Goal: Task Accomplishment & Management: Manage account settings

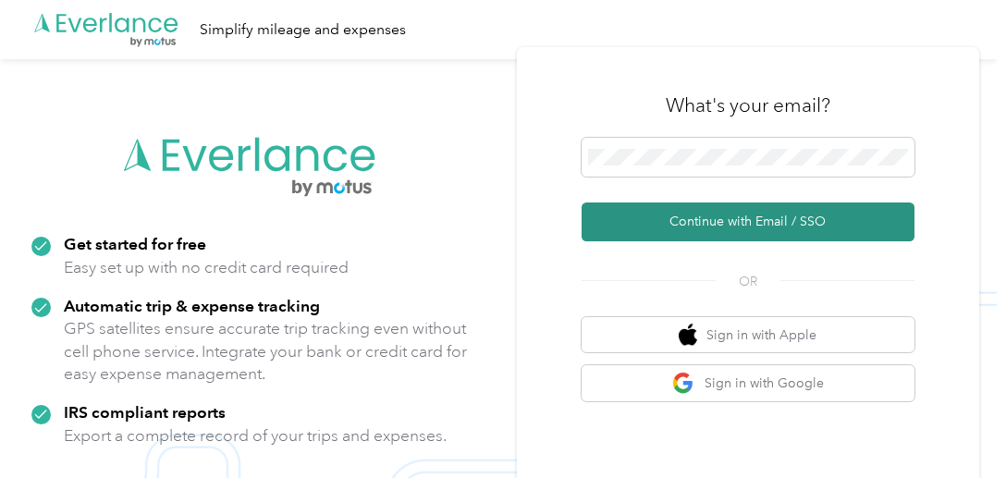
click at [733, 236] on button "Continue with Email / SSO" at bounding box center [748, 222] width 333 height 39
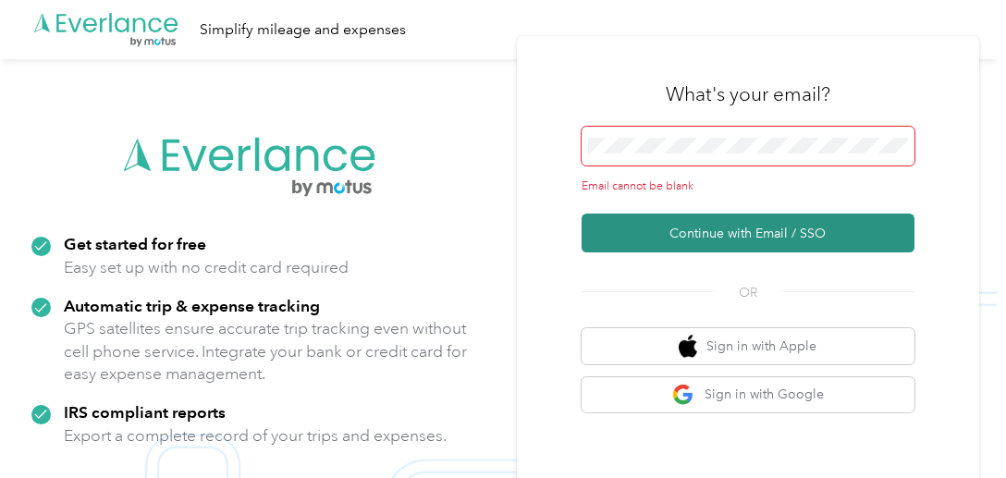
click at [699, 232] on button "Continue with Email / SSO" at bounding box center [748, 233] width 333 height 39
click at [745, 239] on button "Continue with Email / SSO" at bounding box center [748, 233] width 333 height 39
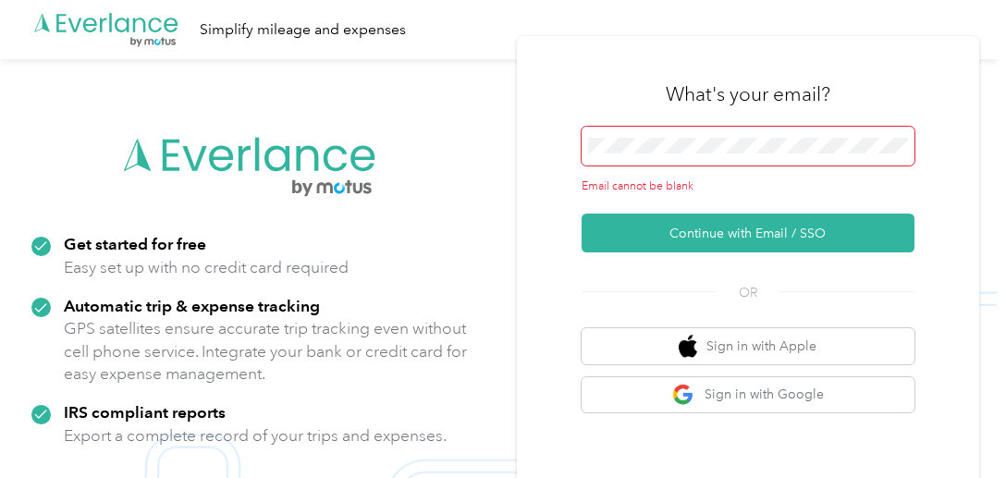
click at [736, 134] on span at bounding box center [748, 146] width 333 height 39
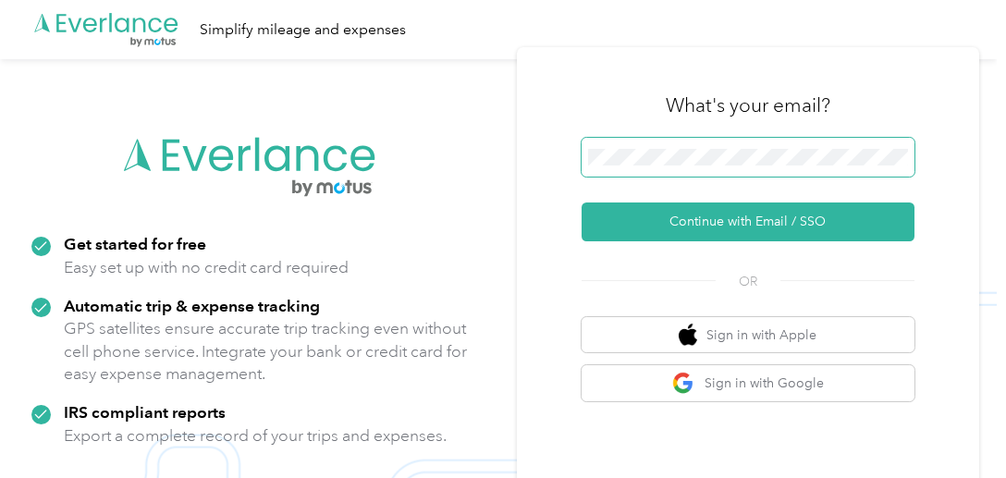
click at [582, 203] on button "Continue with Email / SSO" at bounding box center [748, 222] width 333 height 39
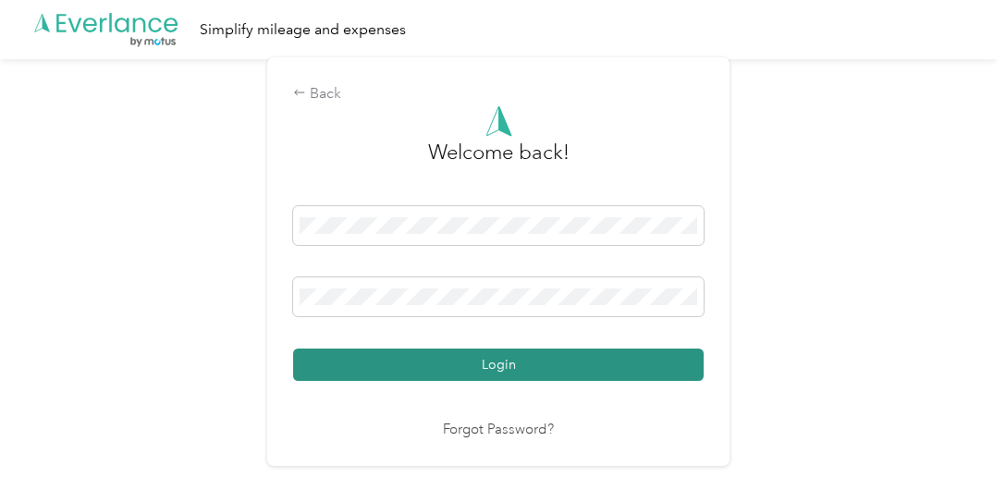
click at [457, 373] on button "Login" at bounding box center [498, 365] width 411 height 32
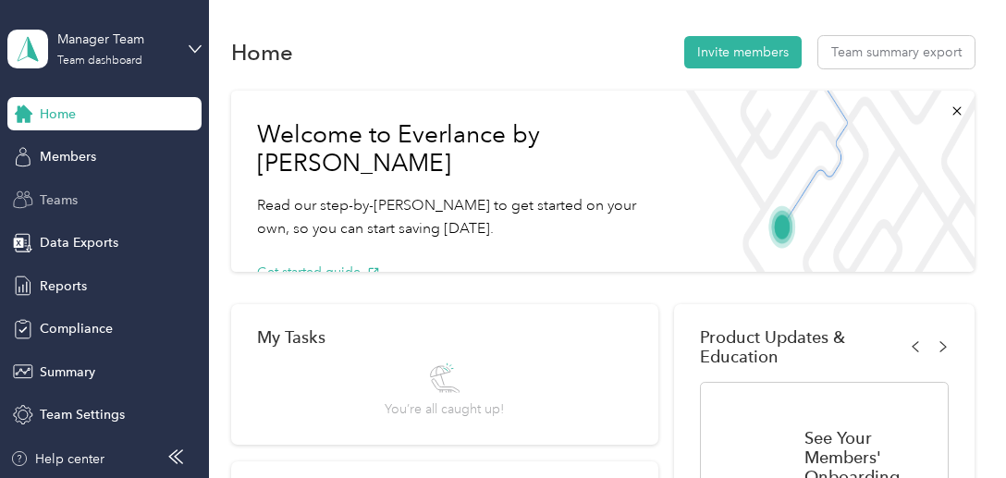
click at [94, 190] on div "Teams" at bounding box center [104, 199] width 194 height 33
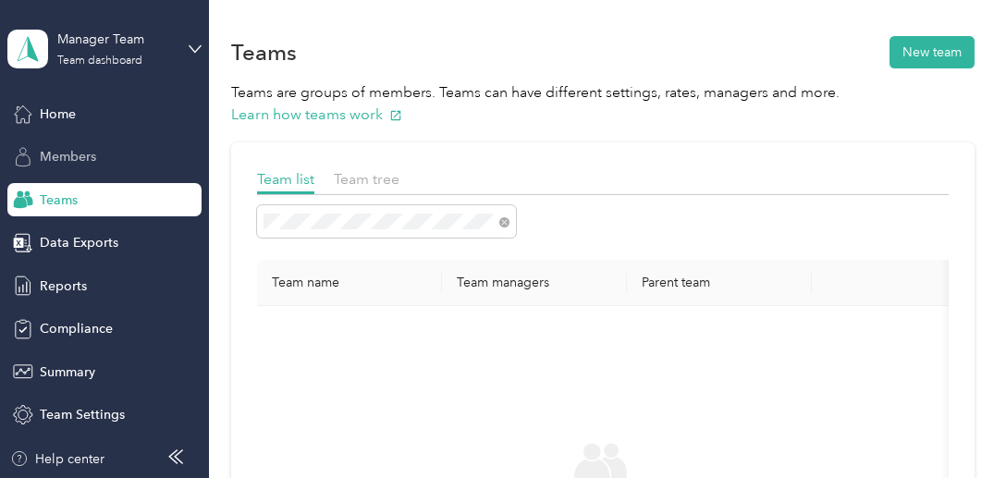
click at [146, 152] on div "Members" at bounding box center [104, 157] width 194 height 33
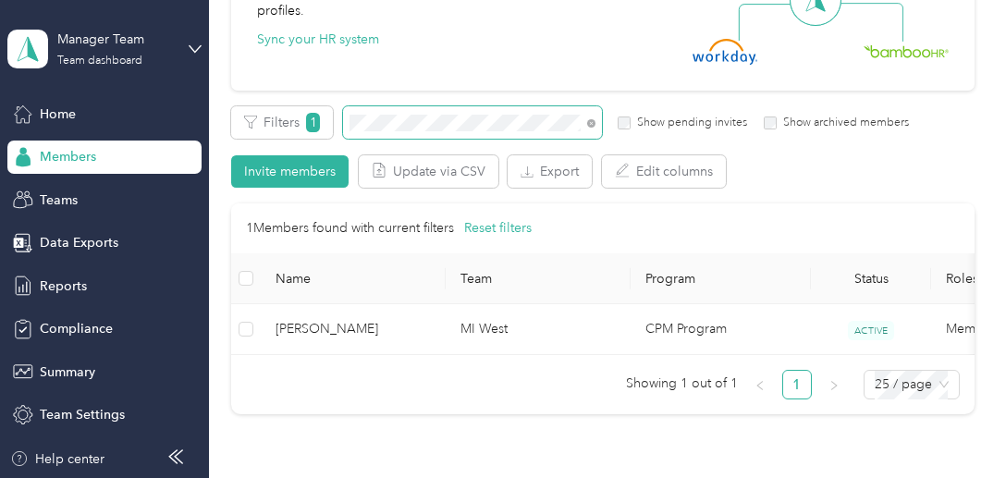
scroll to position [239, 0]
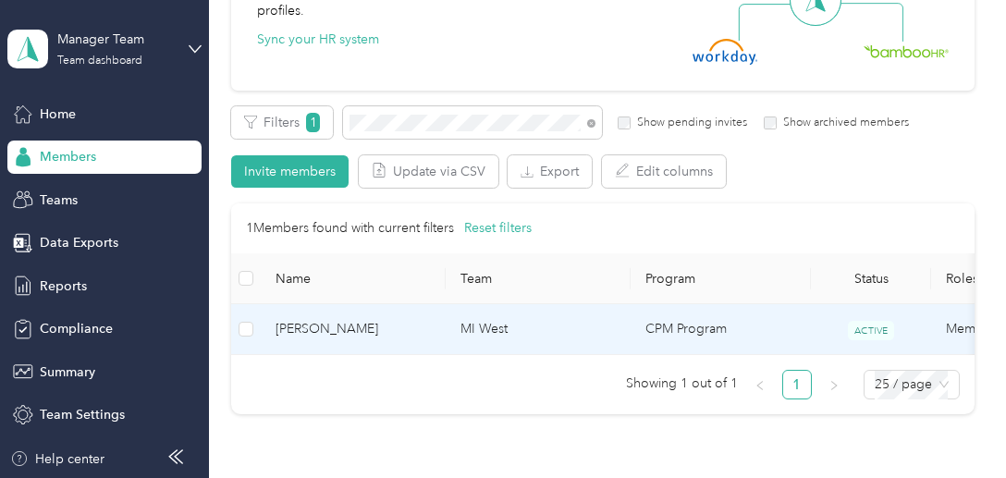
click at [334, 329] on span "[PERSON_NAME]" at bounding box center [353, 329] width 155 height 20
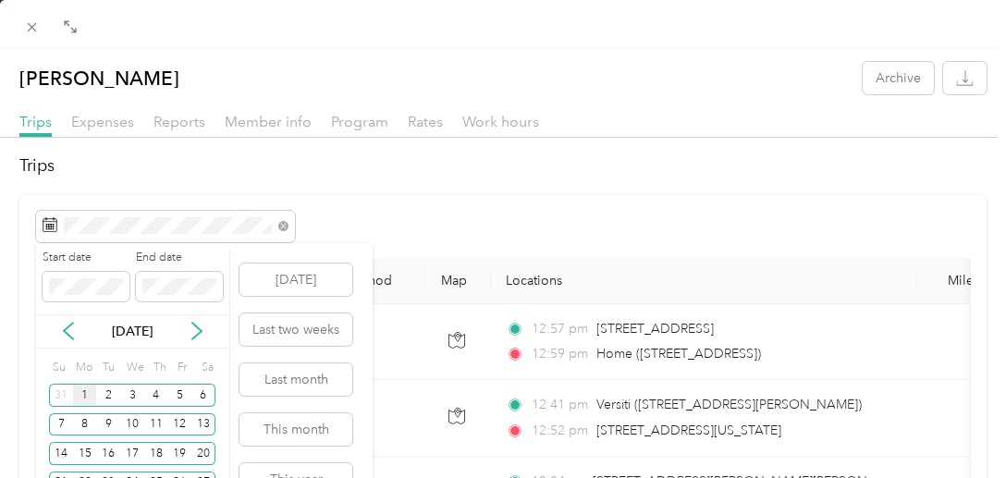
click at [85, 391] on div "1" at bounding box center [85, 395] width 24 height 23
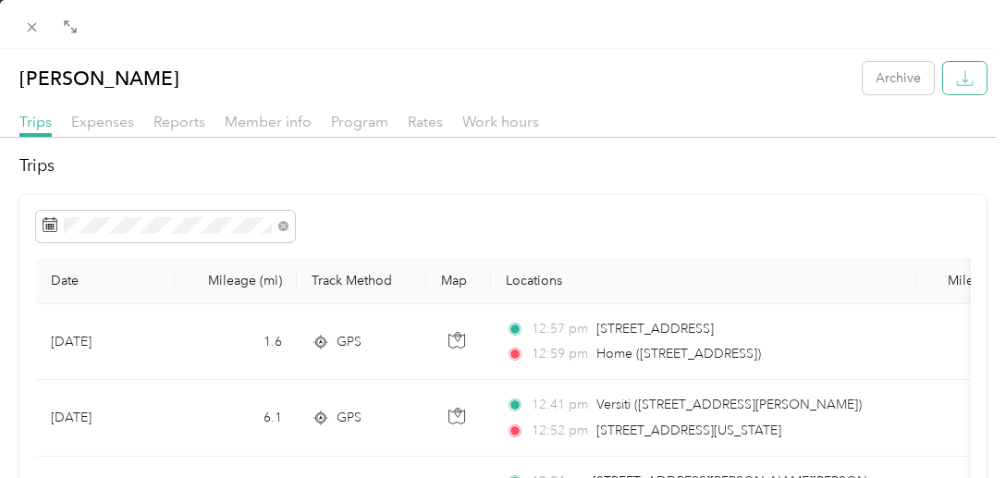
click at [956, 78] on icon "button" at bounding box center [965, 78] width 18 height 18
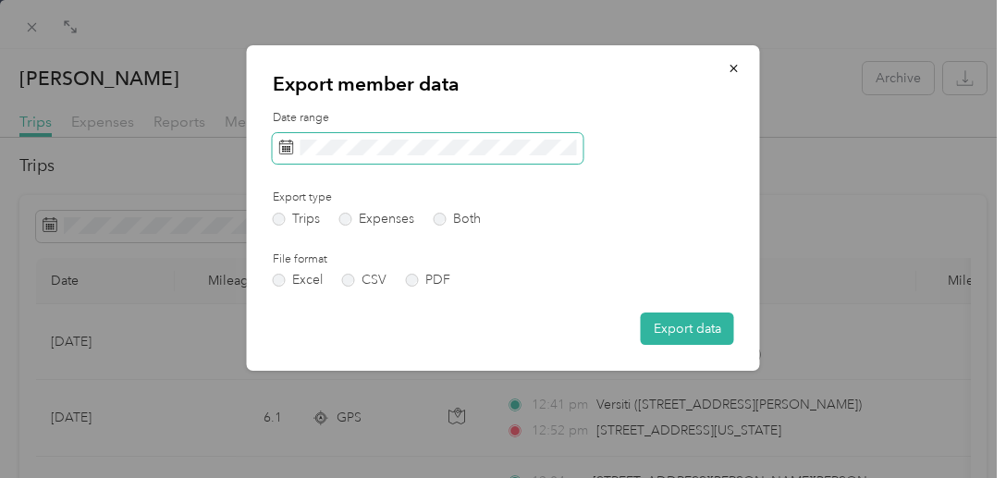
click at [287, 152] on icon at bounding box center [286, 147] width 15 height 15
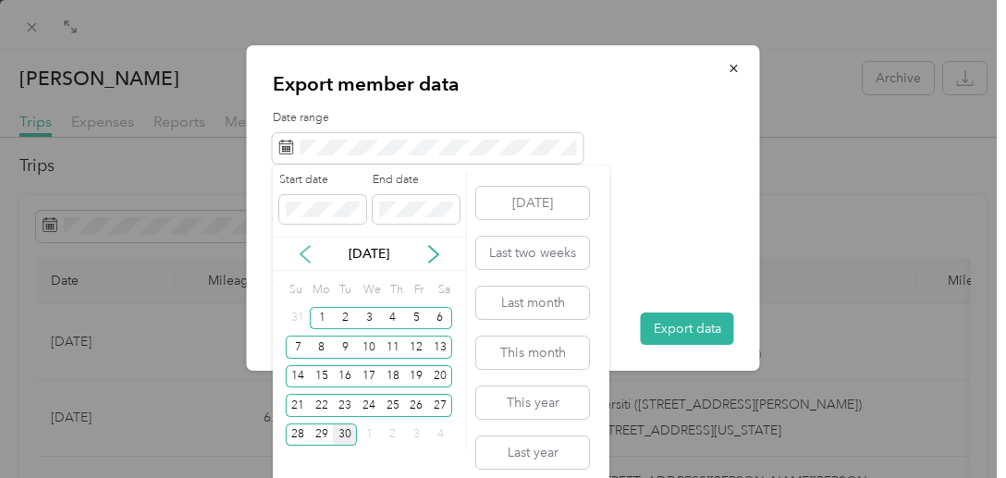
click at [307, 252] on icon at bounding box center [305, 254] width 18 height 18
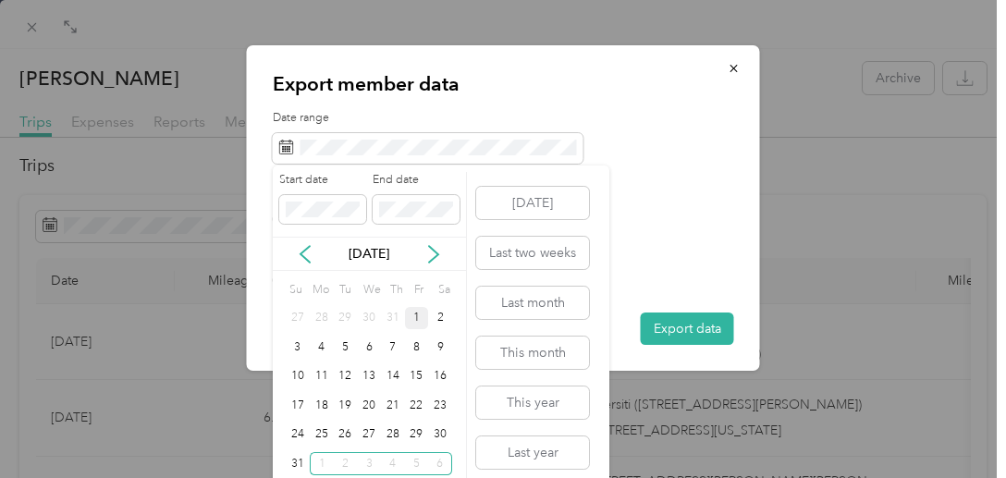
click at [411, 317] on div "1" at bounding box center [417, 318] width 24 height 23
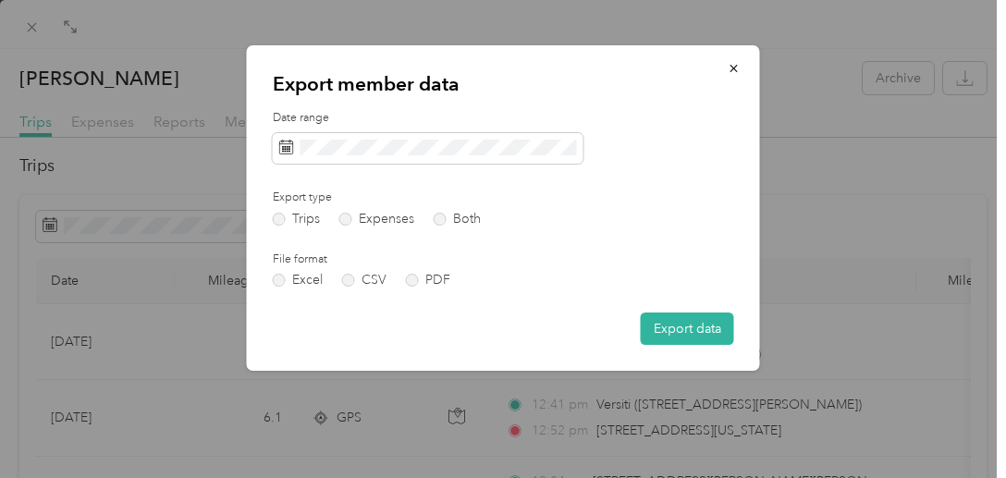
click at [712, 233] on div "Date range Export type Trips Expenses Both File format Excel CSV PDF Export data" at bounding box center [503, 227] width 461 height 235
click at [666, 326] on button "Export data" at bounding box center [687, 329] width 93 height 32
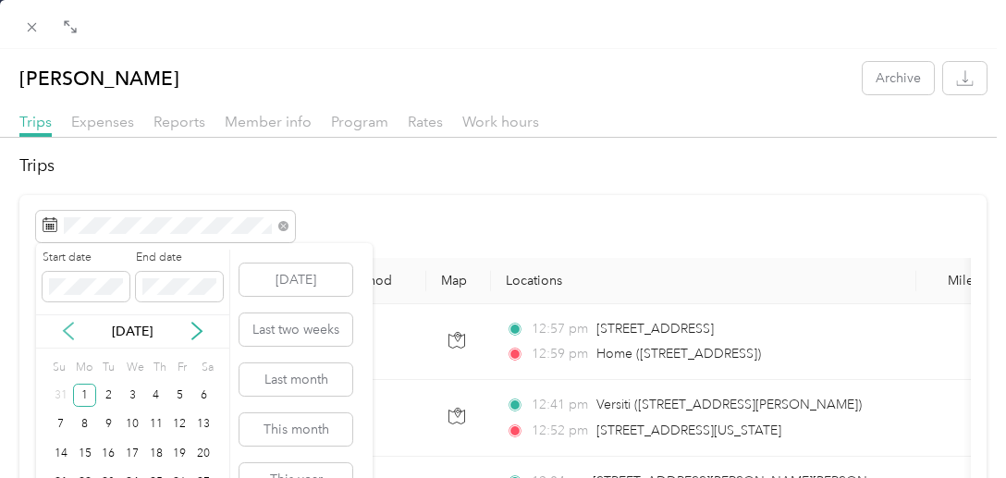
click at [67, 330] on icon at bounding box center [68, 331] width 18 height 18
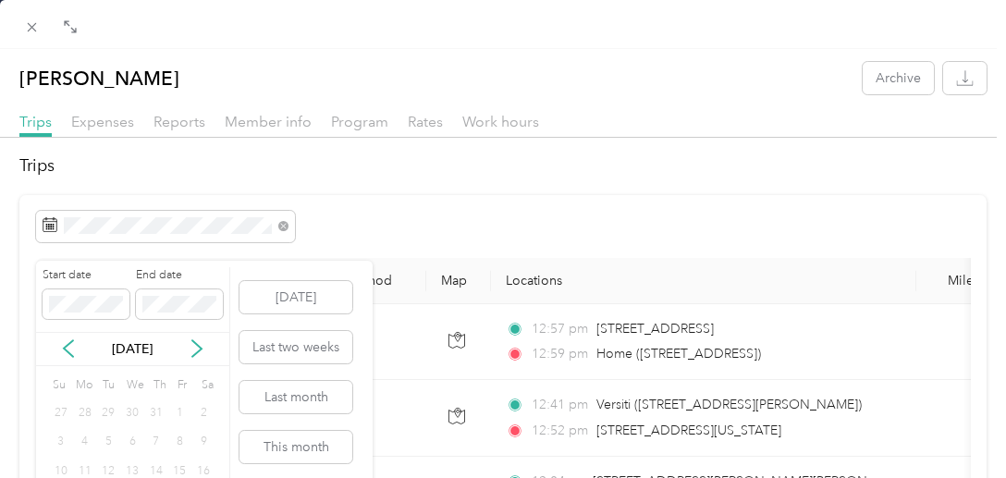
scroll to position [68, 0]
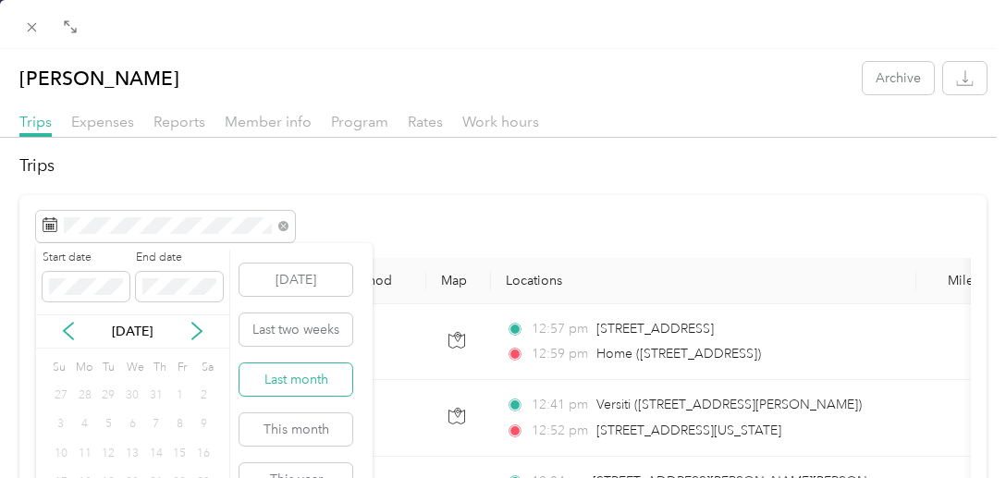
click at [287, 378] on button "Last month" at bounding box center [296, 379] width 113 height 32
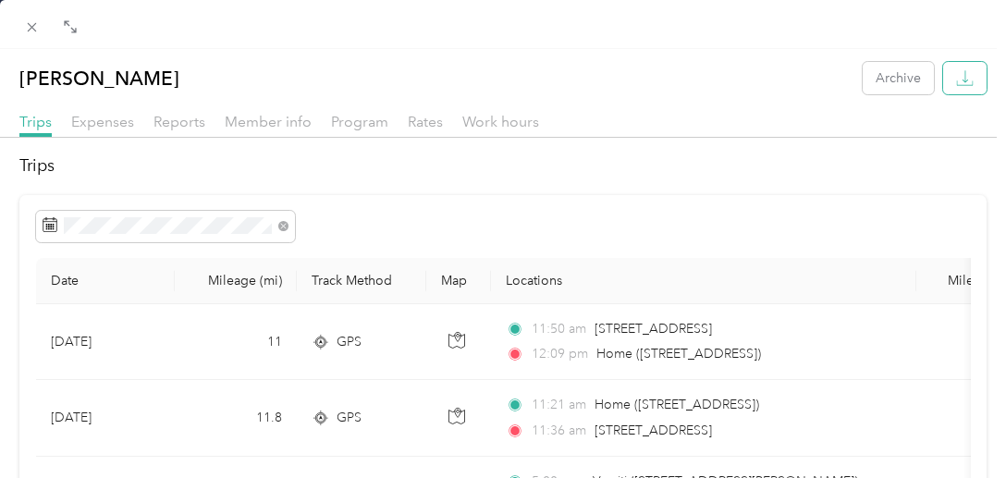
click at [956, 82] on icon "button" at bounding box center [965, 78] width 18 height 18
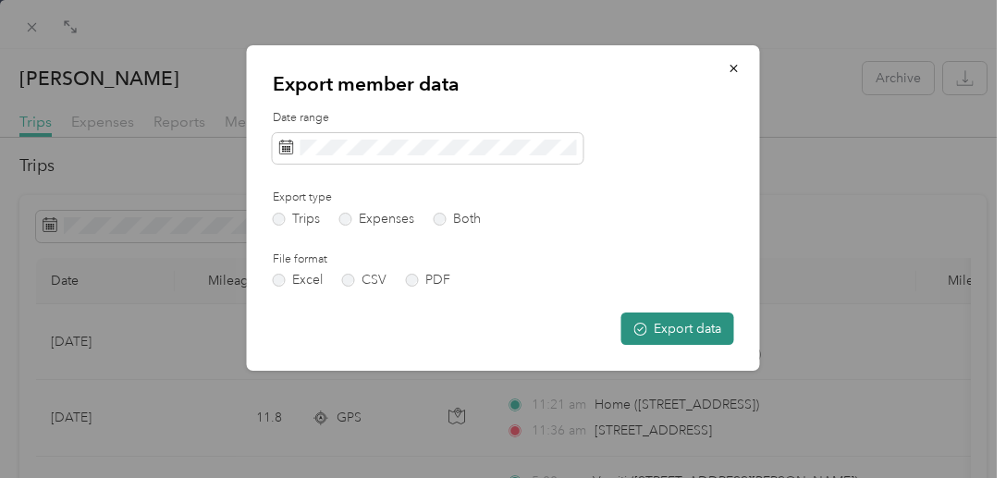
click at [675, 330] on button "Export data" at bounding box center [677, 329] width 113 height 32
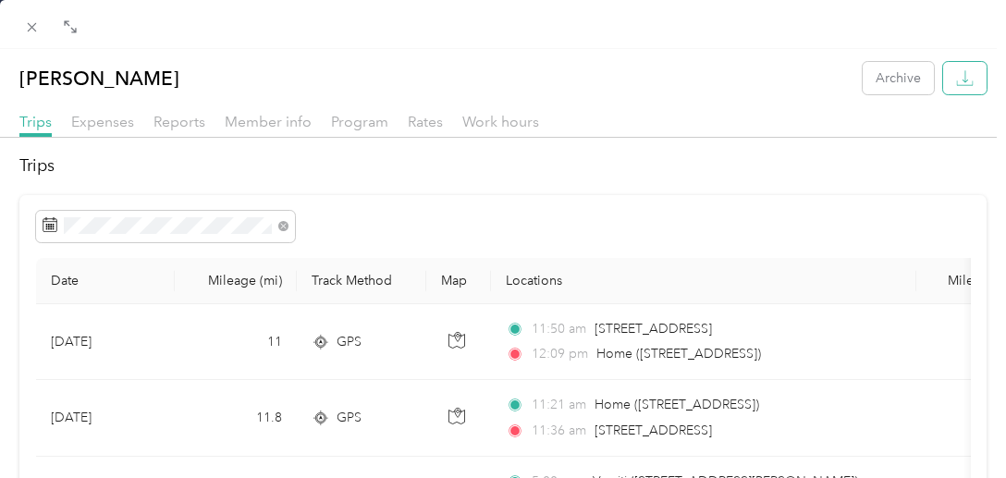
click at [960, 84] on button "button" at bounding box center [964, 78] width 43 height 32
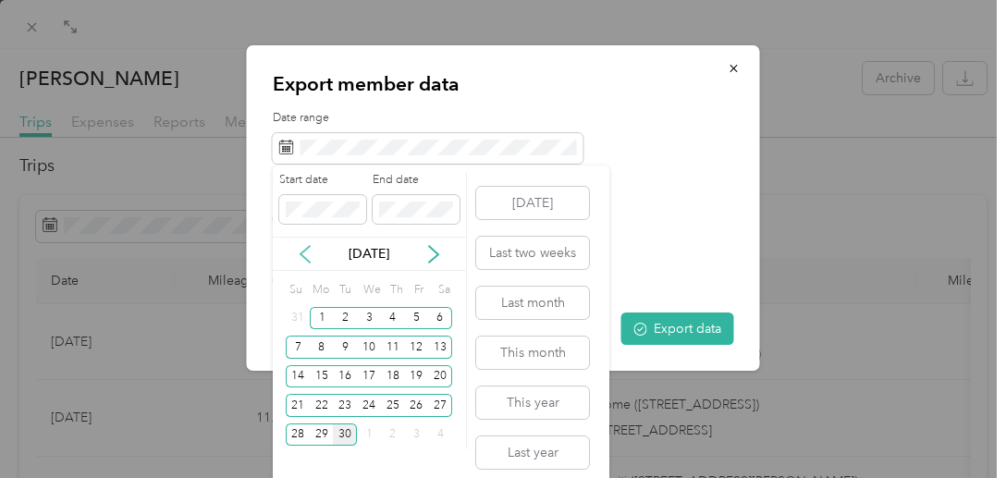
click at [297, 252] on icon at bounding box center [305, 254] width 18 height 18
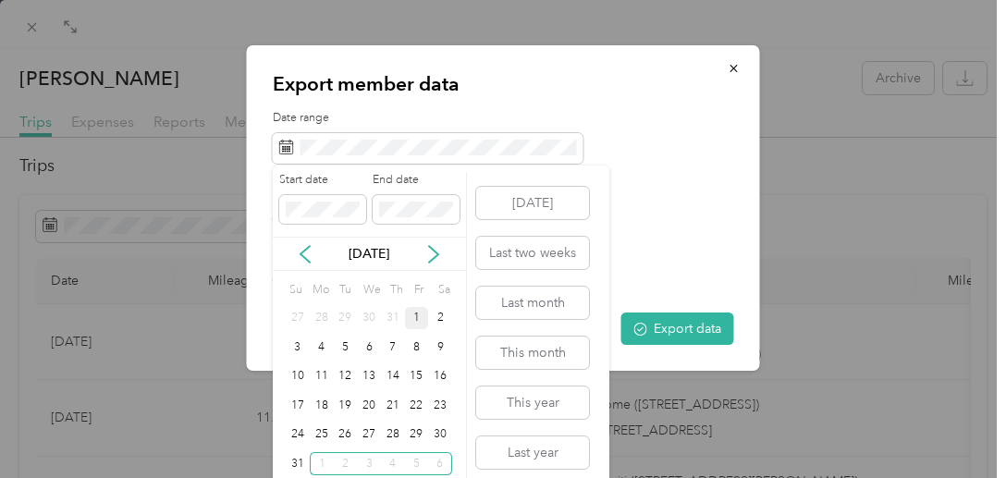
click at [415, 321] on div "1" at bounding box center [417, 318] width 24 height 23
click at [536, 298] on button "Last month" at bounding box center [532, 303] width 113 height 32
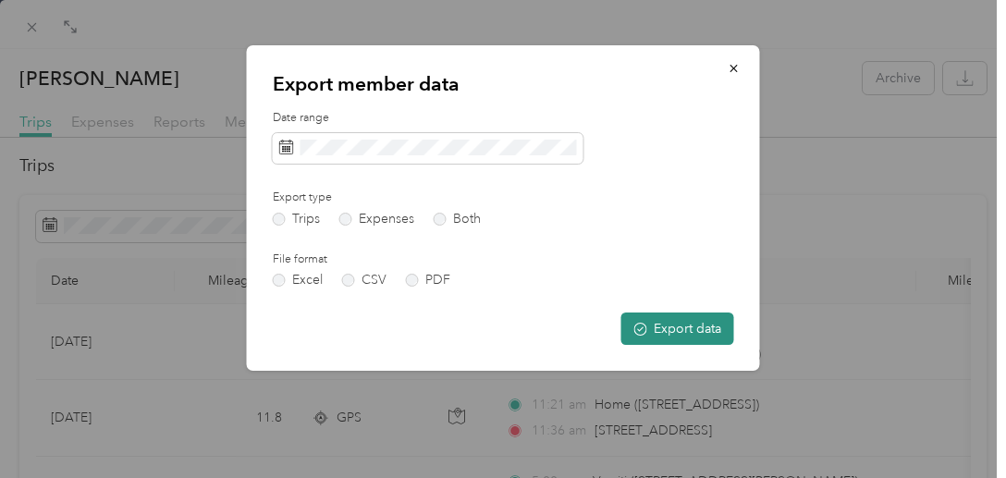
click at [689, 324] on button "Export data" at bounding box center [677, 329] width 113 height 32
